Goal: Task Accomplishment & Management: Manage account settings

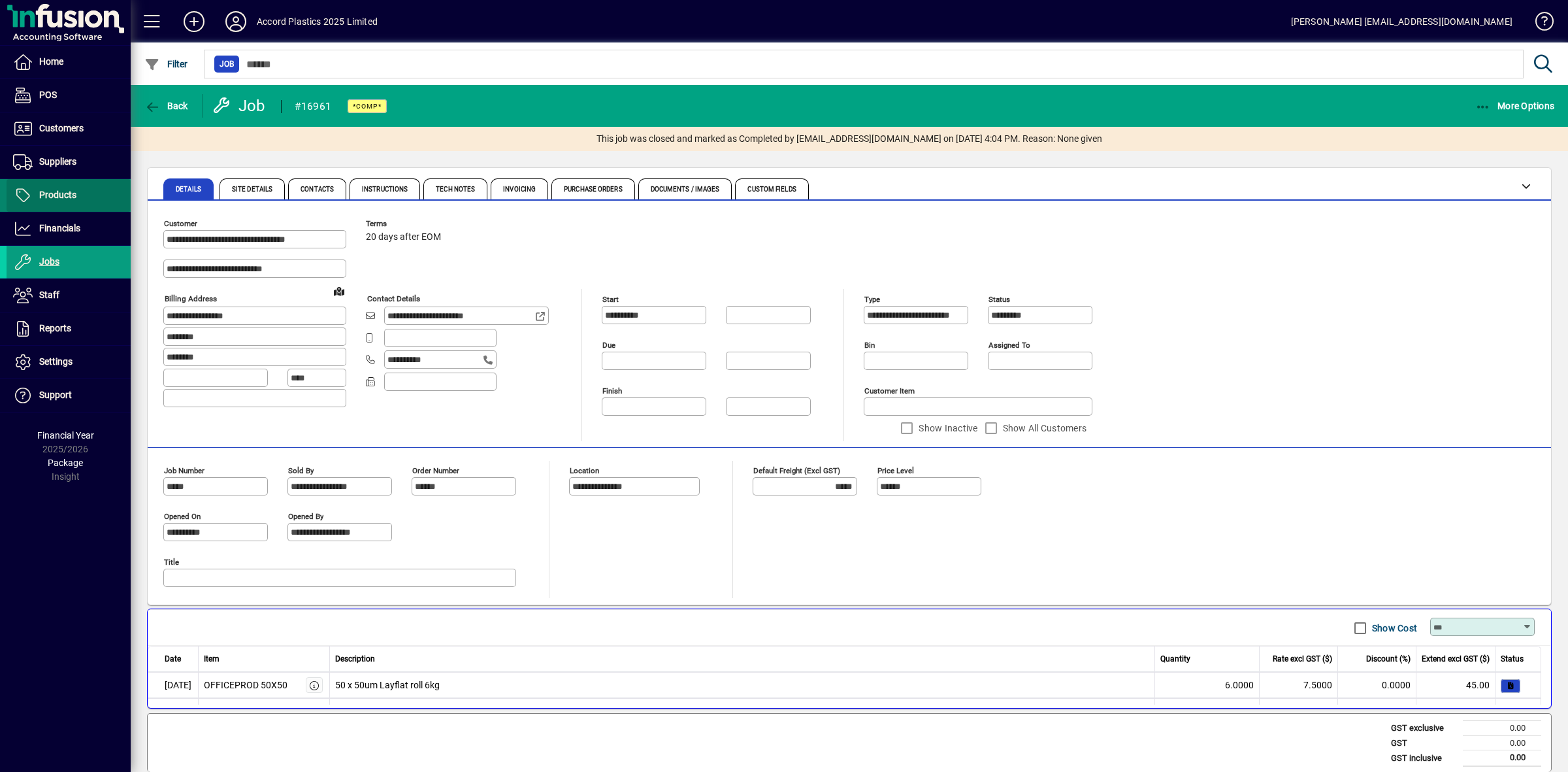
click at [68, 191] on span "Products" at bounding box center [57, 195] width 37 height 10
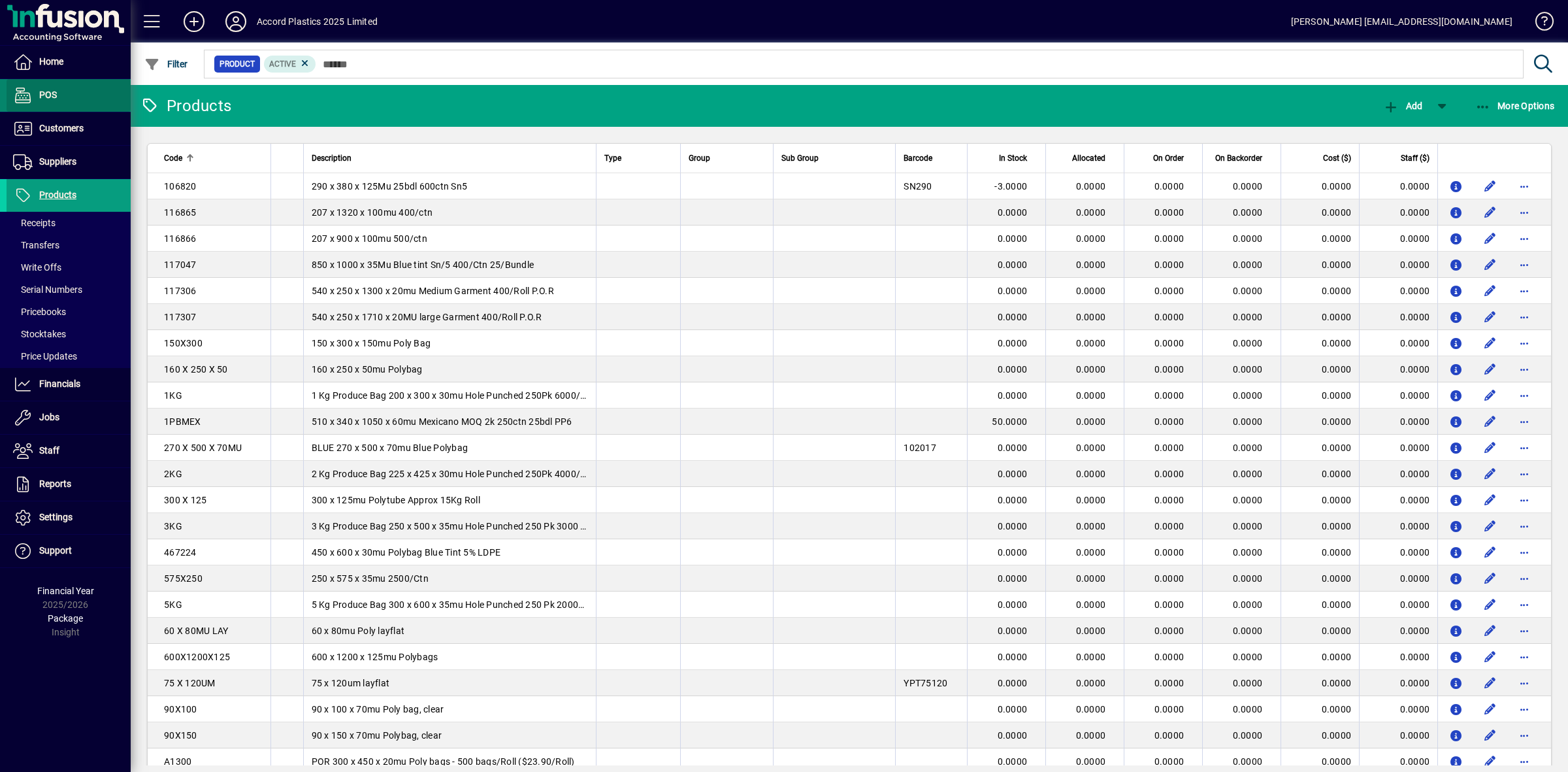
click at [50, 92] on span "POS" at bounding box center [47, 94] width 17 height 10
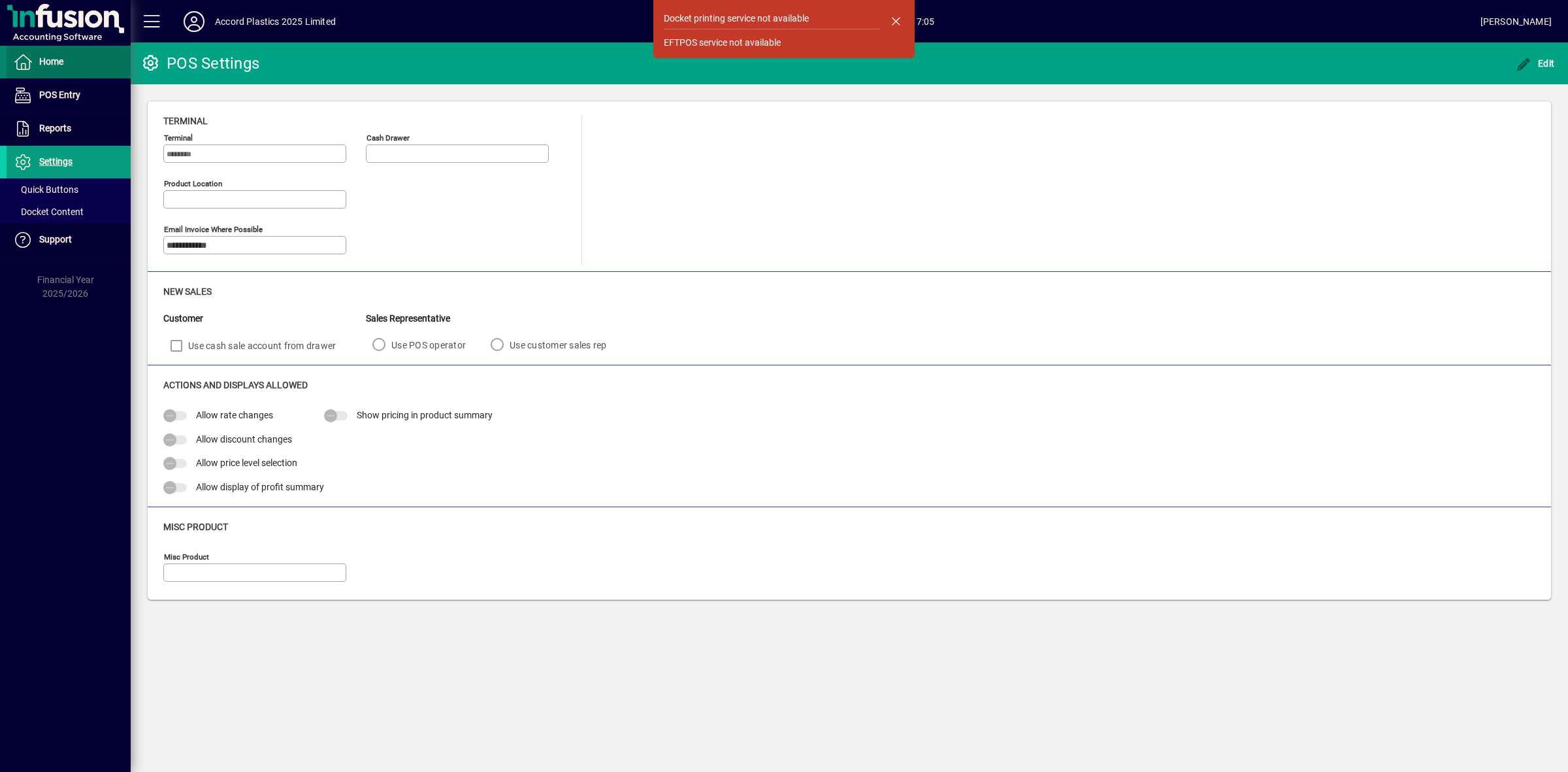
click at [56, 57] on span "Home" at bounding box center [51, 61] width 24 height 10
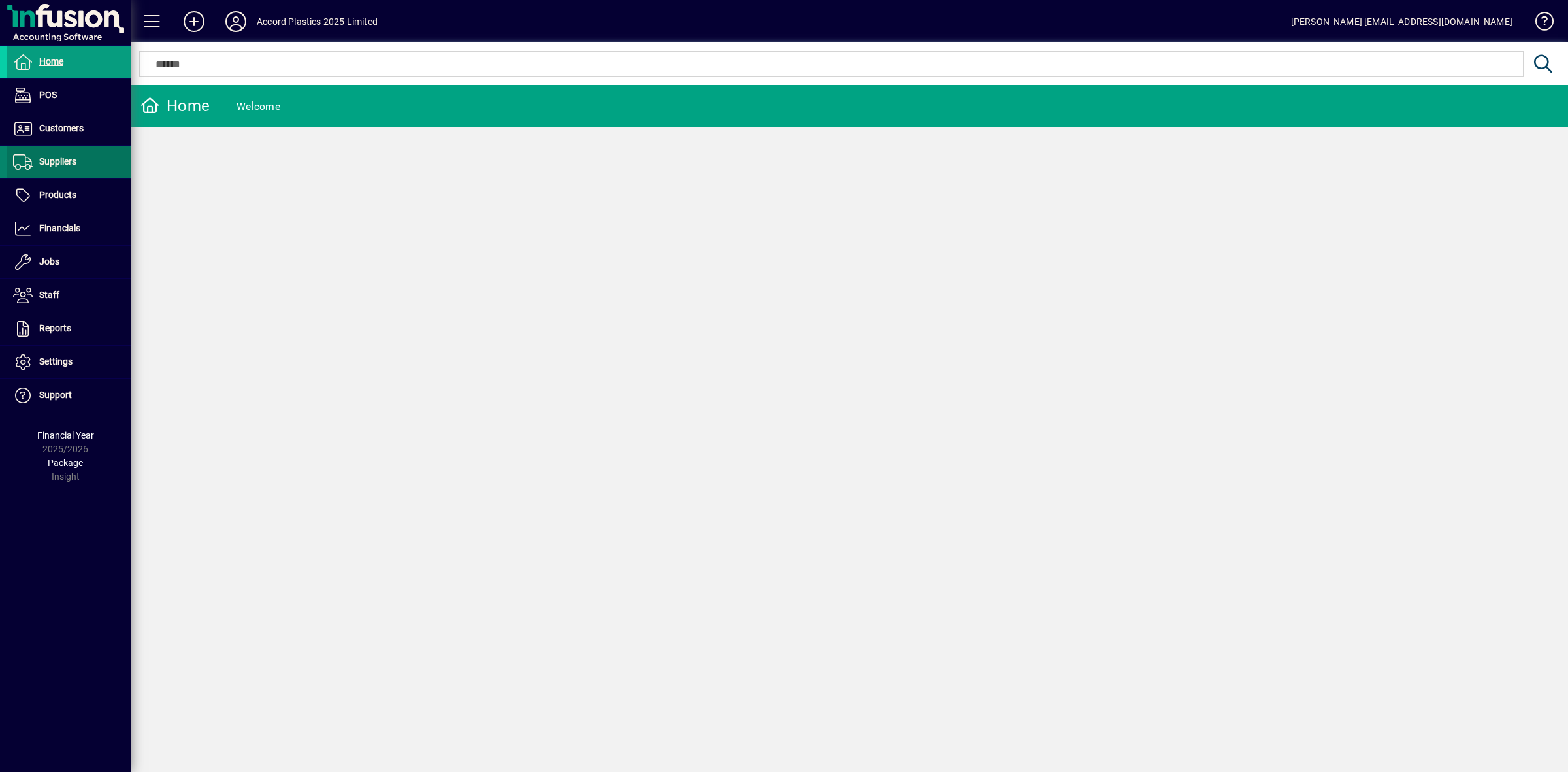
click at [75, 159] on span "Suppliers" at bounding box center [57, 161] width 37 height 10
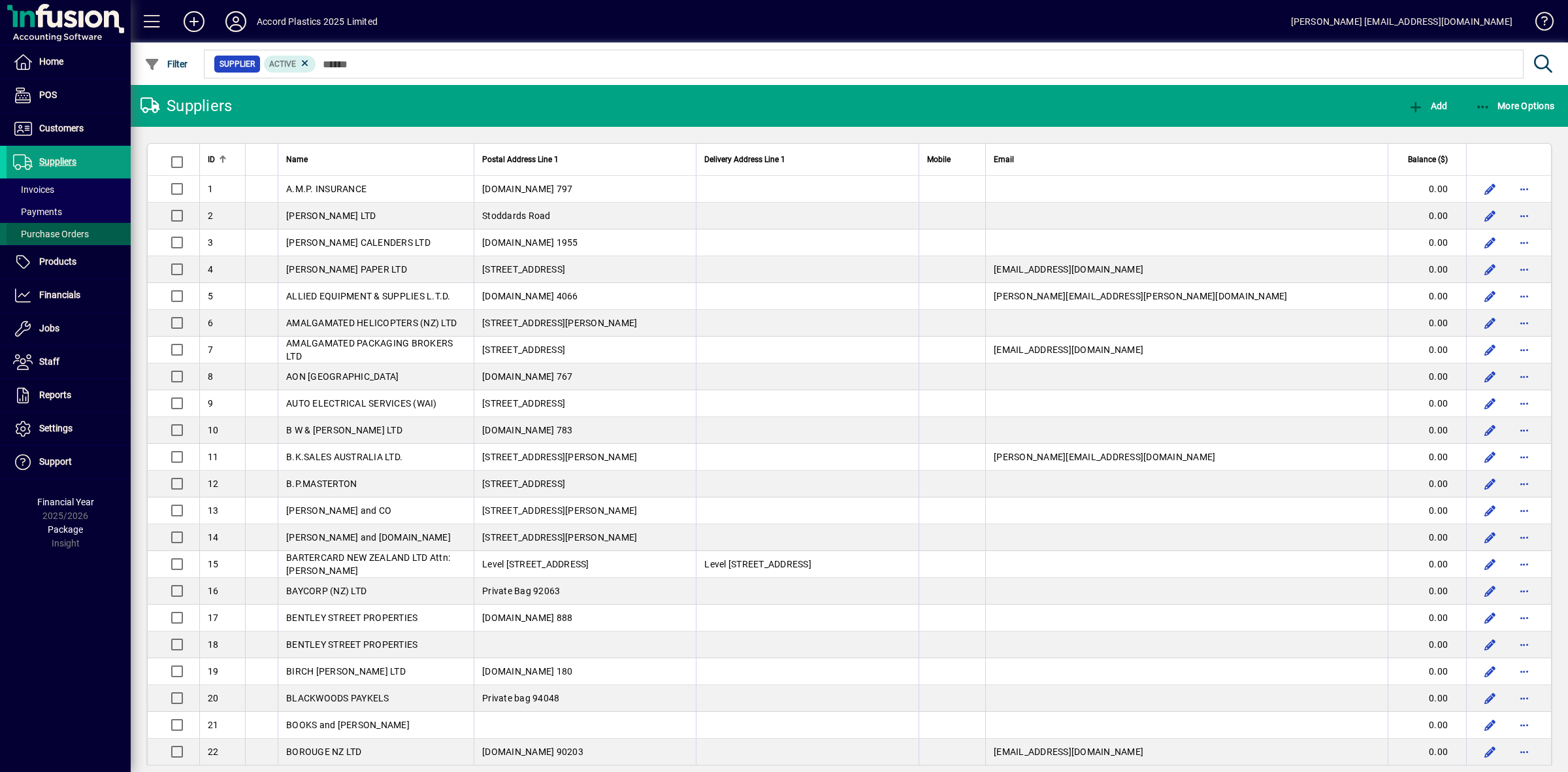
click at [62, 232] on span "Purchase Orders" at bounding box center [51, 234] width 76 height 10
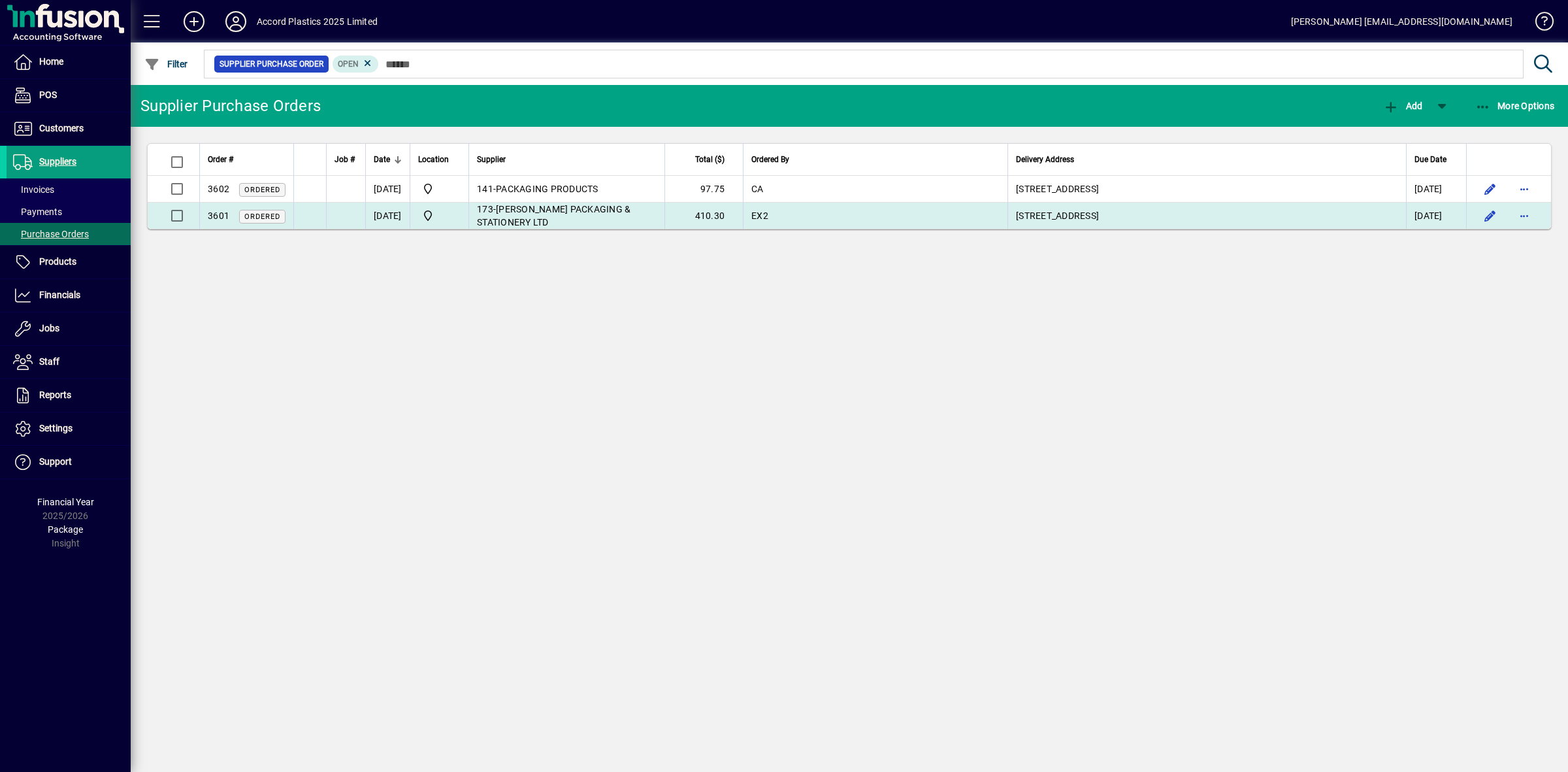
click at [630, 209] on span "[PERSON_NAME] PACKAGING & STATIONERY LTD" at bounding box center [554, 215] width 153 height 24
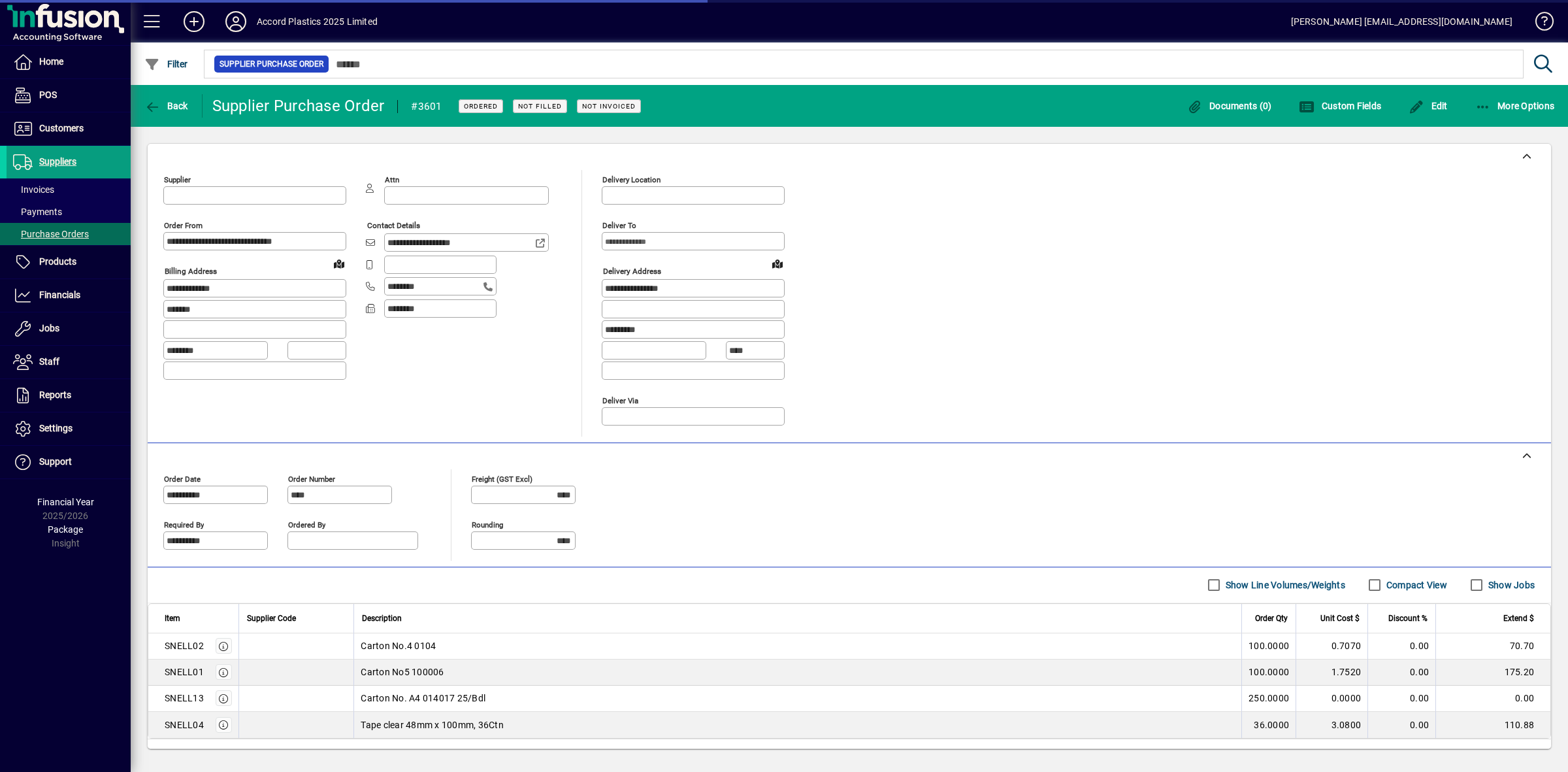
type input "**********"
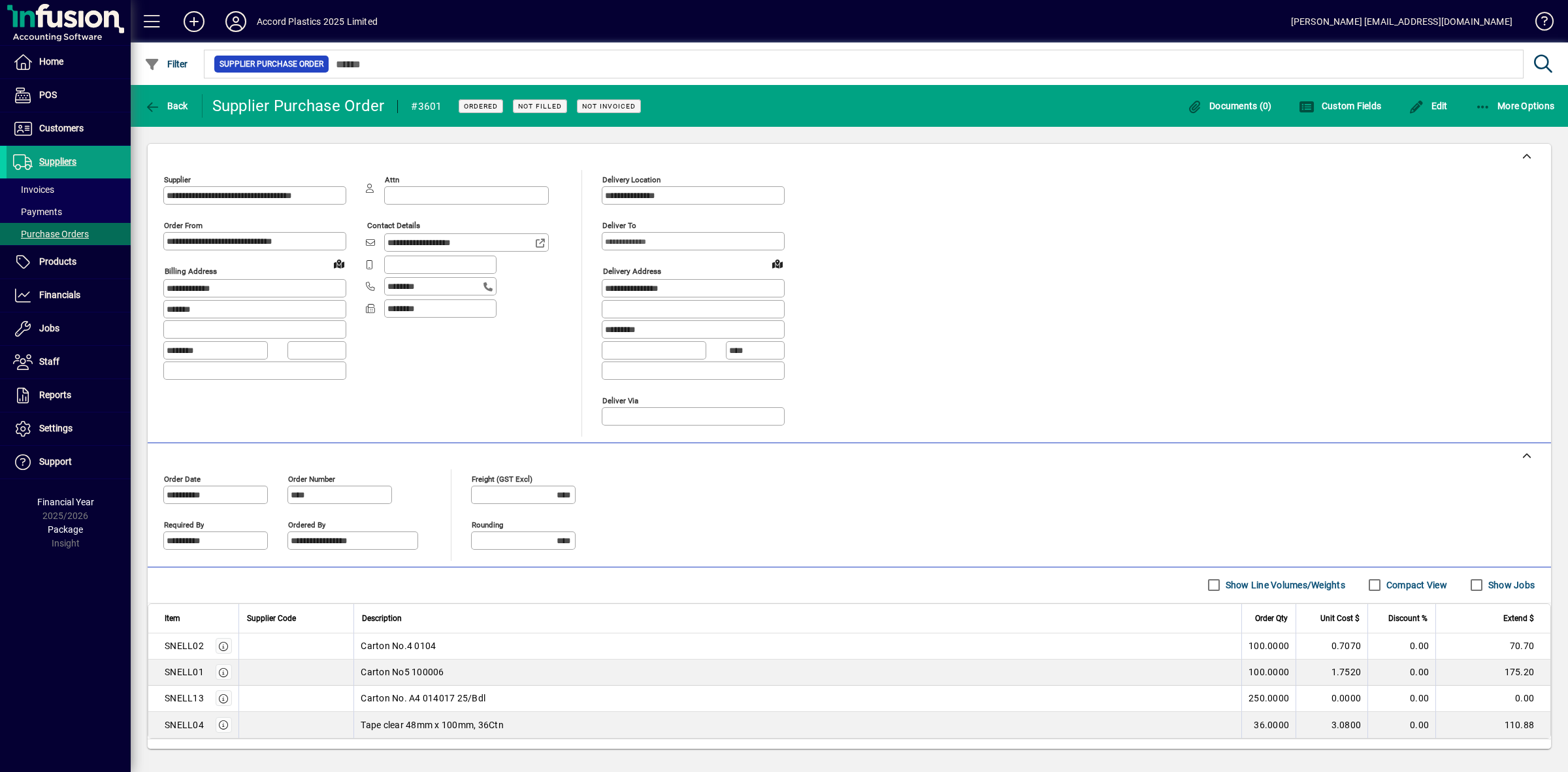
scroll to position [69, 0]
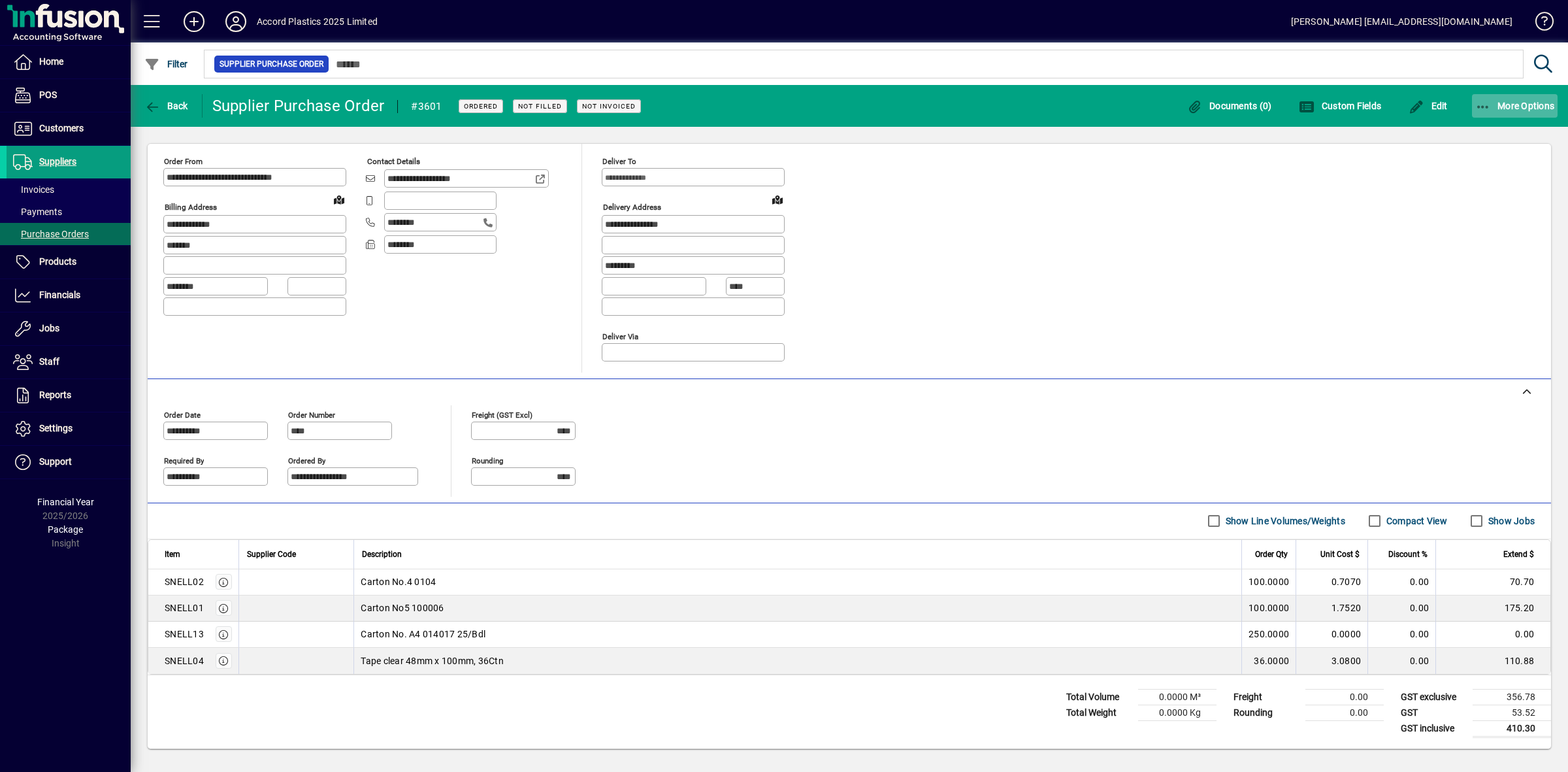
click at [1482, 103] on icon "button" at bounding box center [1483, 107] width 16 height 13
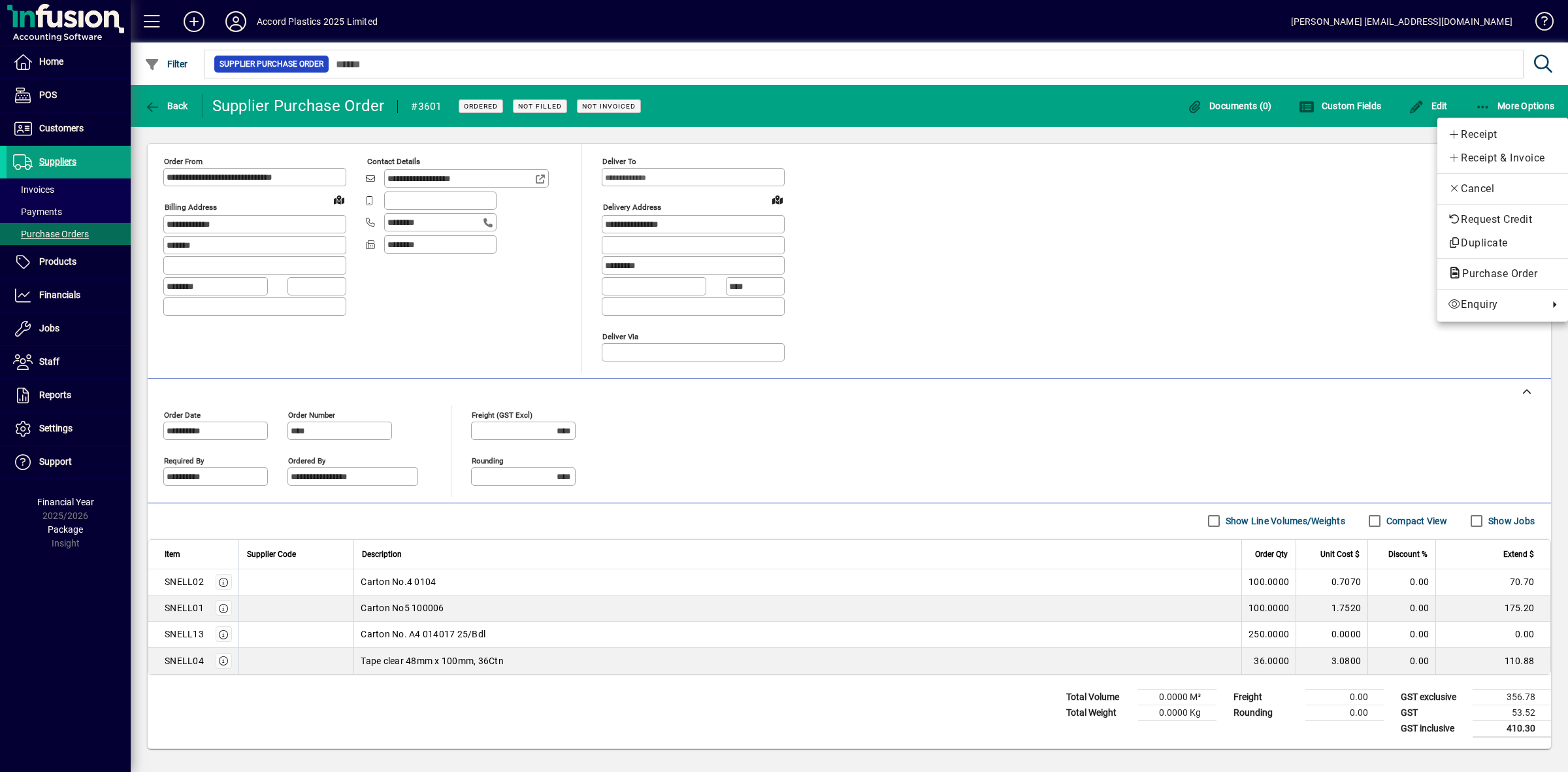
click at [1186, 249] on div at bounding box center [784, 386] width 1568 height 772
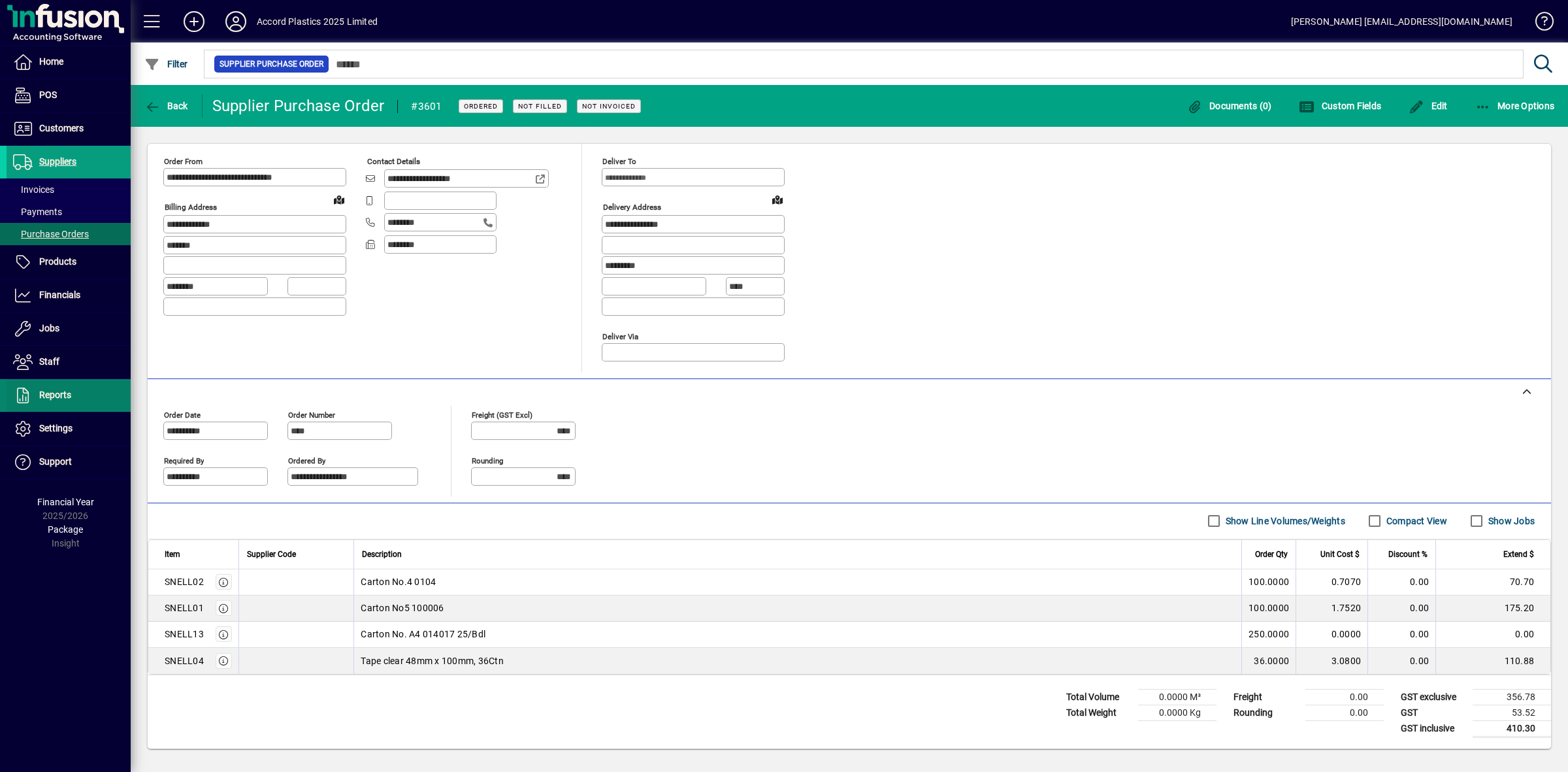
click at [46, 398] on span "Reports" at bounding box center [55, 394] width 32 height 10
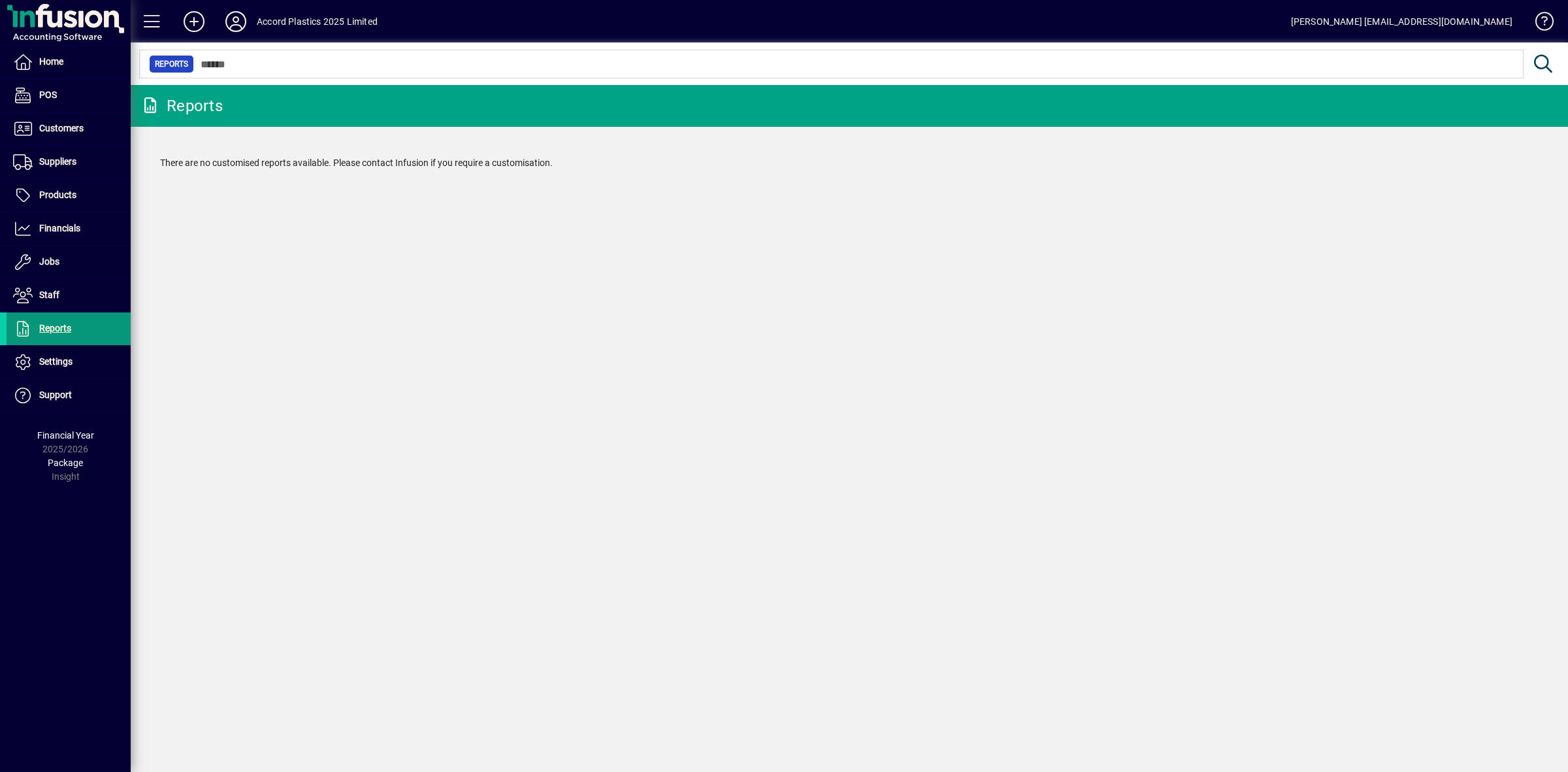
click at [60, 328] on span "Reports" at bounding box center [55, 328] width 32 height 10
click at [53, 332] on span "Reports" at bounding box center [55, 328] width 32 height 10
click at [54, 227] on span "Financials" at bounding box center [59, 227] width 41 height 10
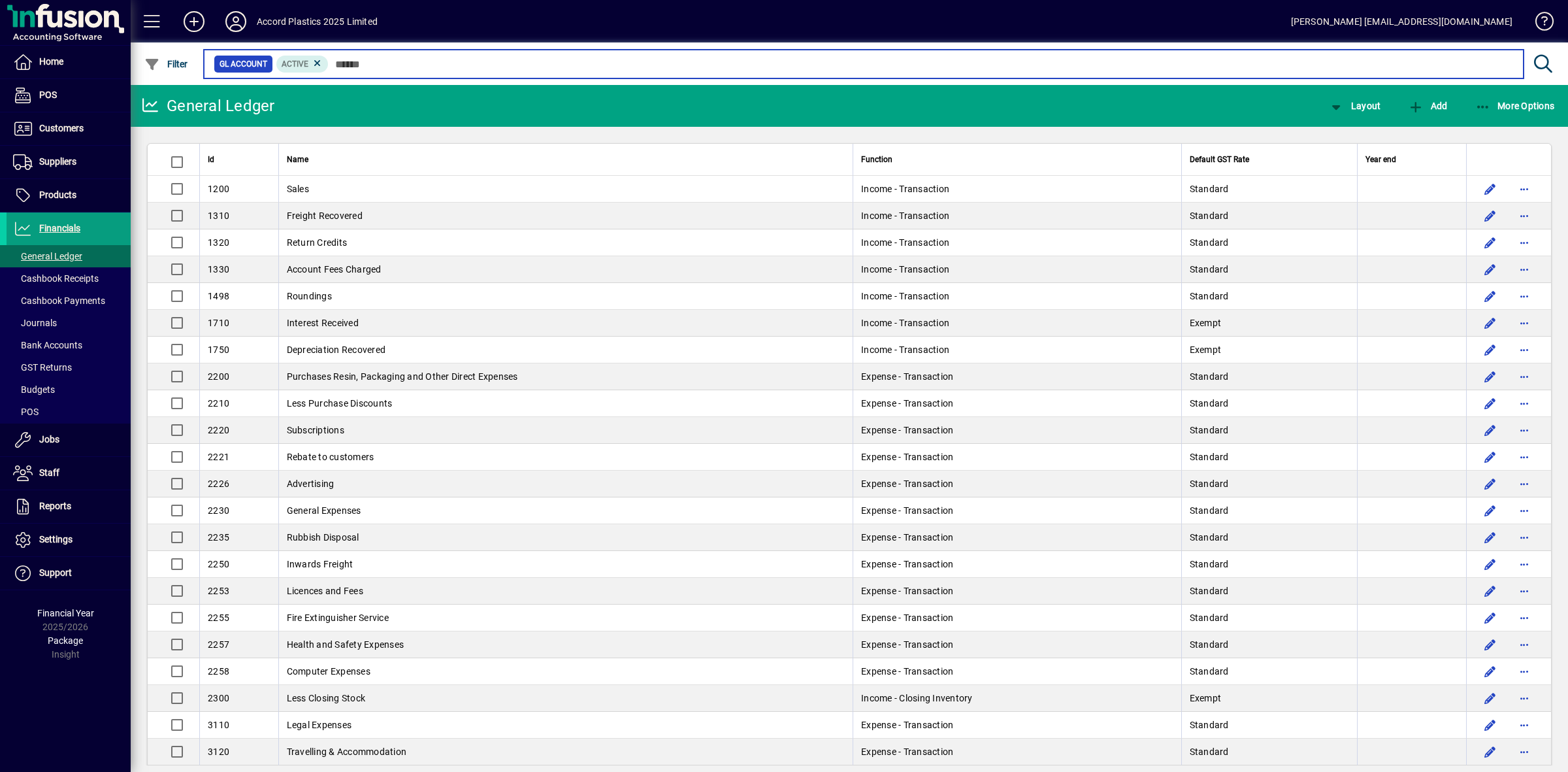
click at [340, 60] on input "text" at bounding box center [920, 64] width 1185 height 18
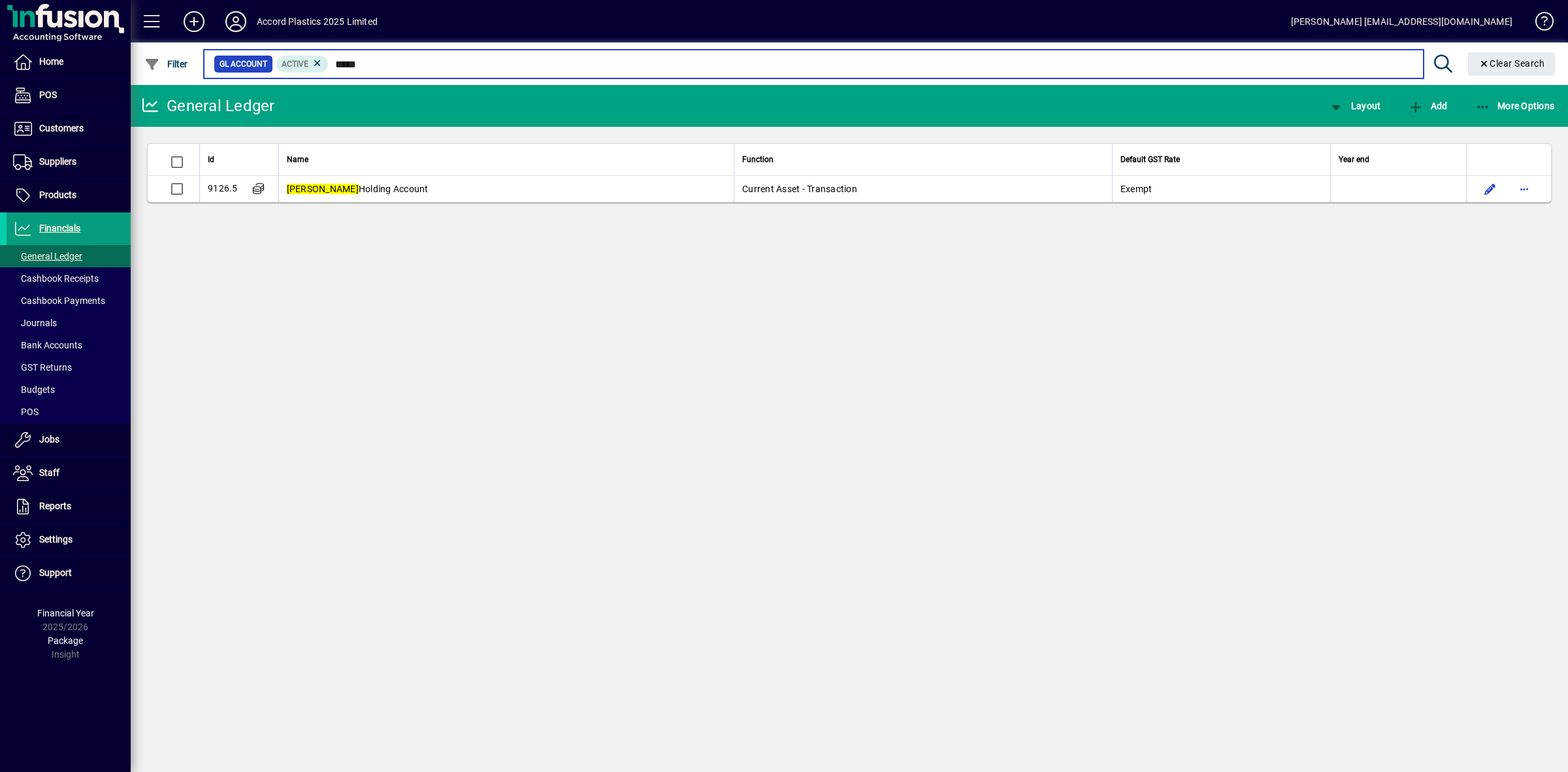
click at [367, 60] on input "*****" at bounding box center [870, 64] width 1083 height 18
type input "*"
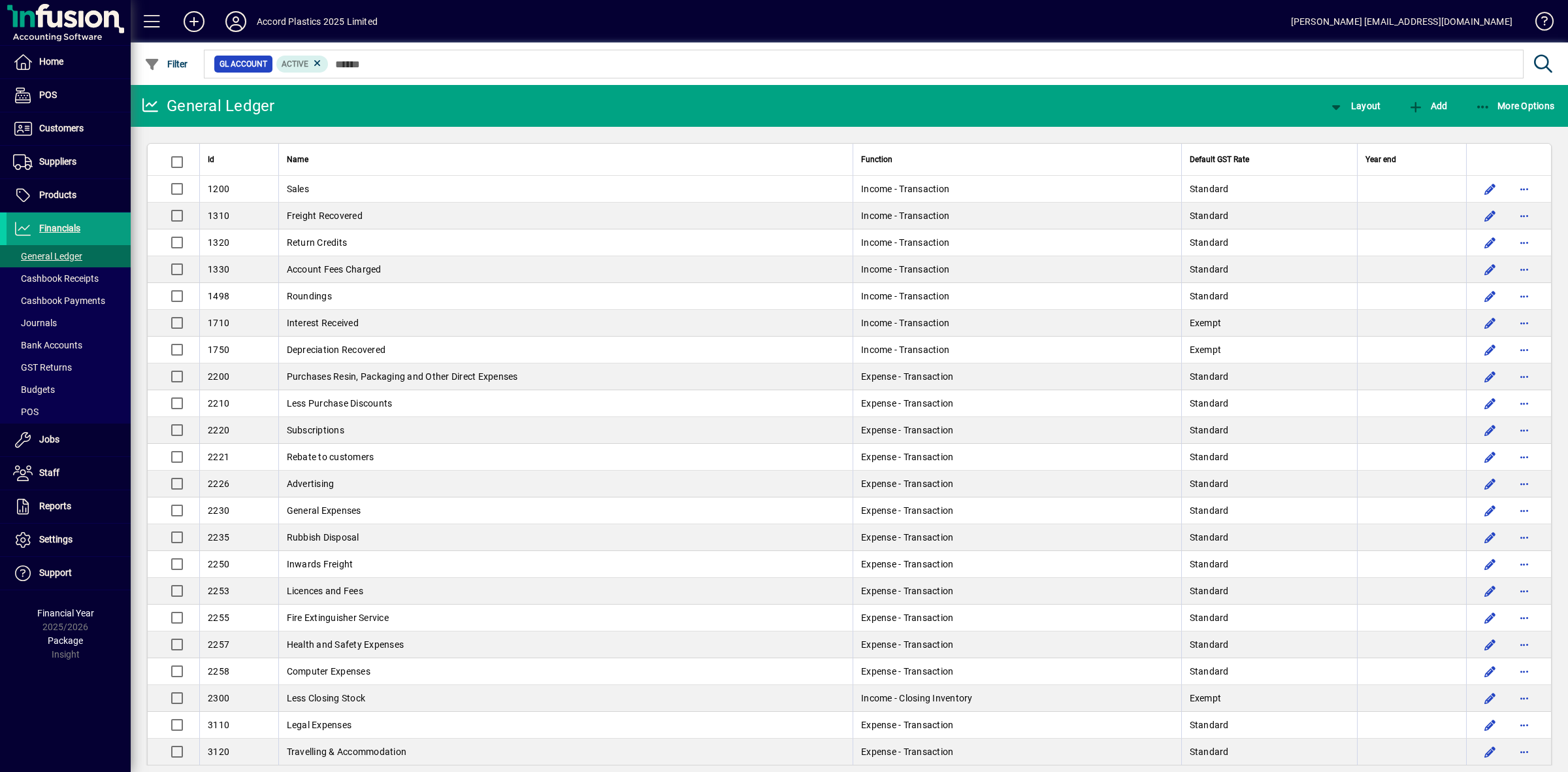
click at [291, 20] on div "Accord Plastics 2025 Limited" at bounding box center [317, 22] width 121 height 21
click at [240, 20] on icon at bounding box center [235, 22] width 26 height 21
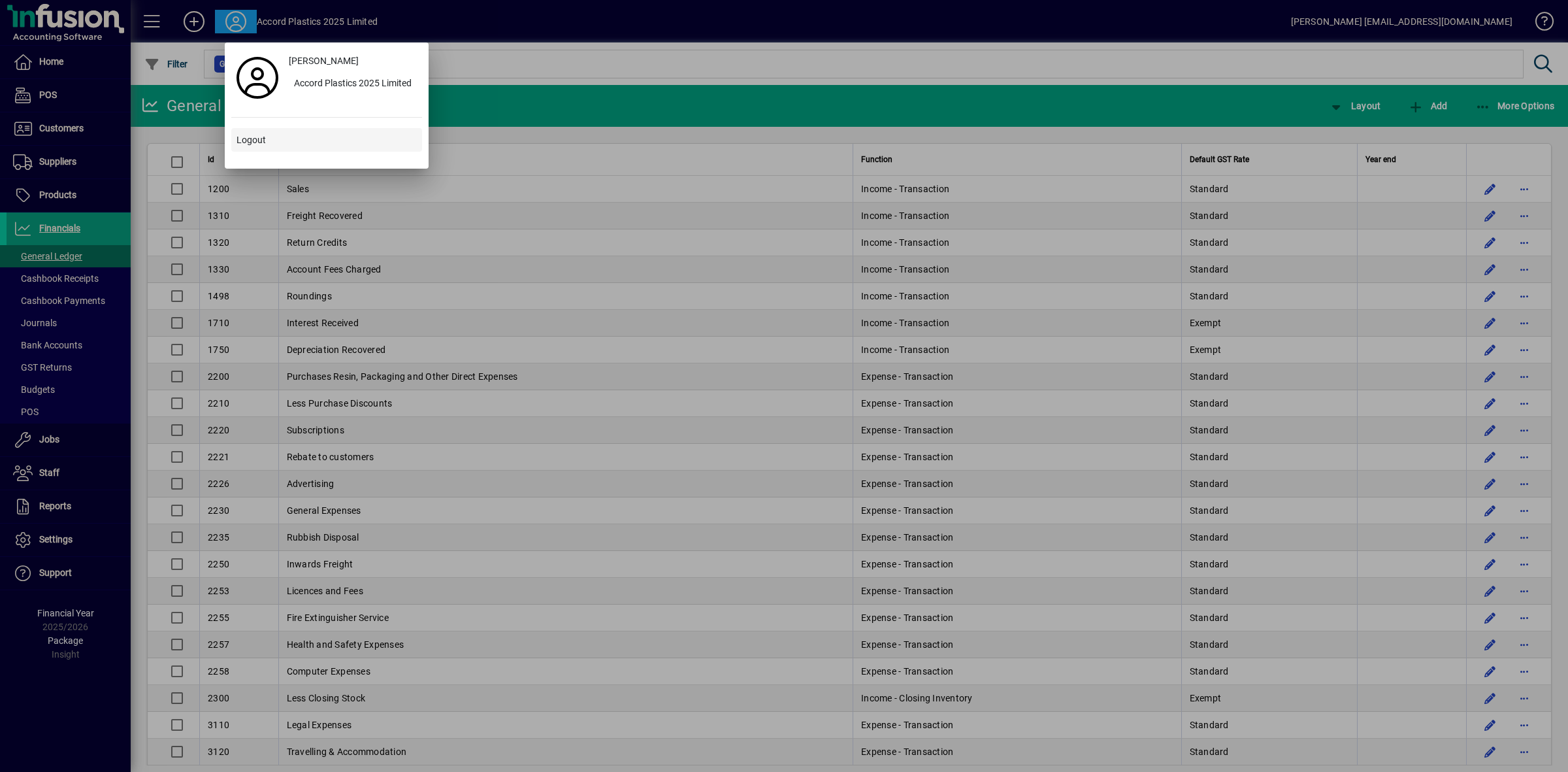
click at [253, 139] on span "Logout" at bounding box center [251, 140] width 29 height 14
